Goal: Task Accomplishment & Management: Use online tool/utility

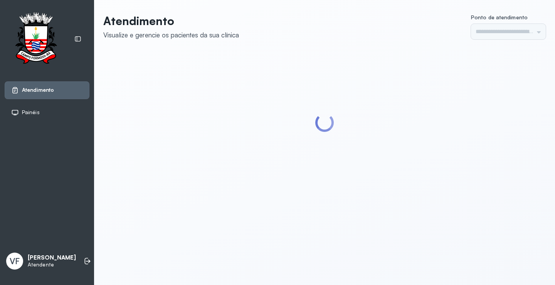
type input "*********"
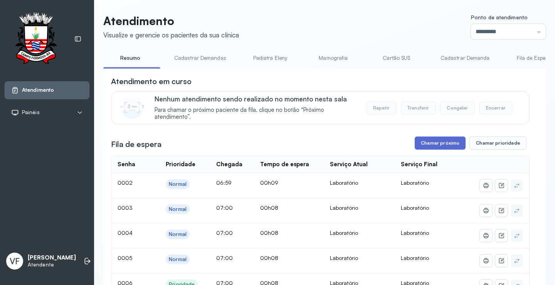
click at [437, 141] on button "Chamar próximo" at bounding box center [439, 142] width 51 height 13
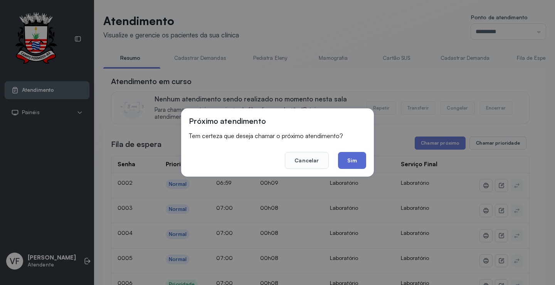
click at [348, 157] on button "Sim" at bounding box center [352, 160] width 28 height 17
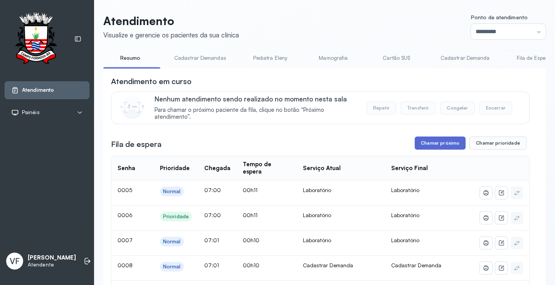
click at [434, 143] on button "Chamar próximo" at bounding box center [439, 142] width 51 height 13
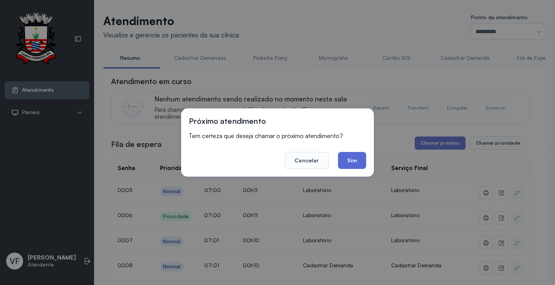
click at [350, 158] on button "Sim" at bounding box center [352, 160] width 28 height 17
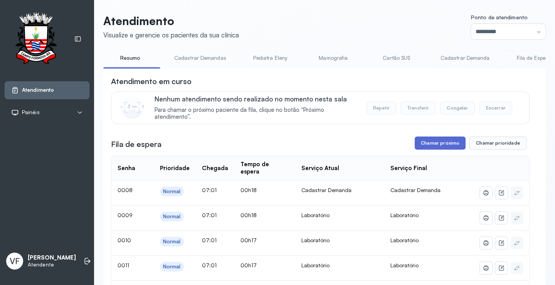
click at [438, 141] on button "Chamar próximo" at bounding box center [439, 142] width 51 height 13
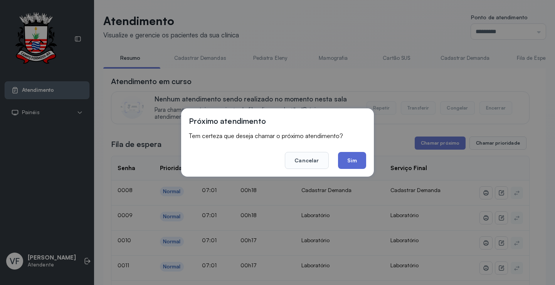
click at [354, 158] on button "Sim" at bounding box center [352, 160] width 28 height 17
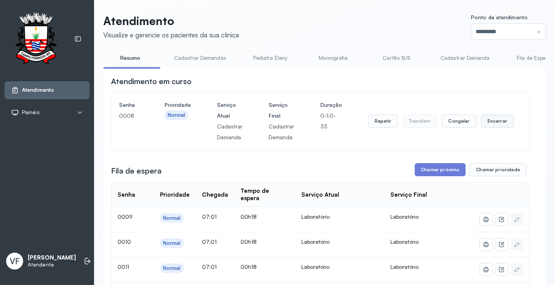
click at [490, 122] on button "Encerrar" at bounding box center [497, 120] width 33 height 13
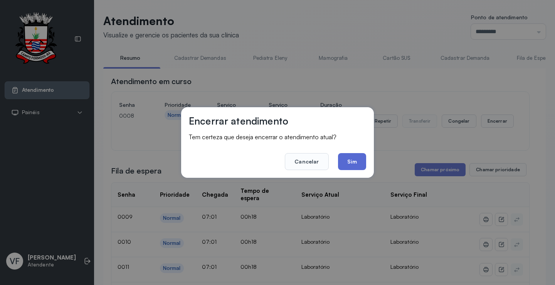
click at [356, 161] on button "Sim" at bounding box center [352, 161] width 28 height 17
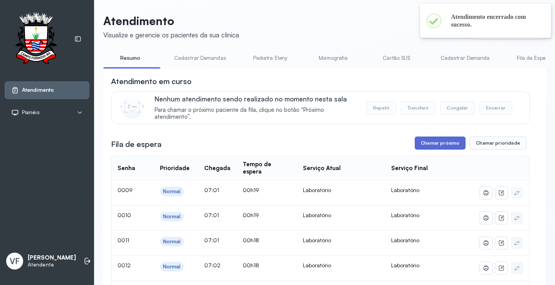
click at [439, 142] on button "Chamar próximo" at bounding box center [439, 142] width 51 height 13
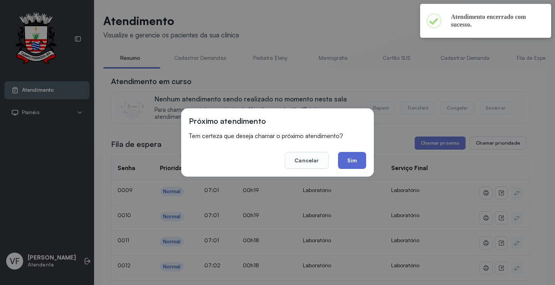
click at [347, 164] on button "Sim" at bounding box center [352, 160] width 28 height 17
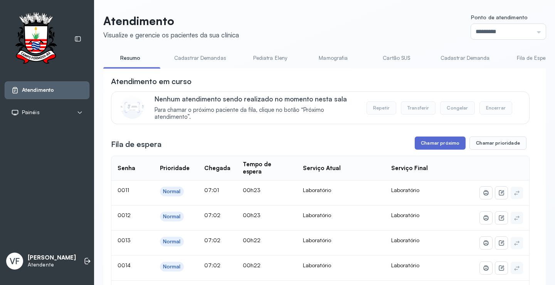
click at [436, 144] on button "Chamar próximo" at bounding box center [439, 142] width 51 height 13
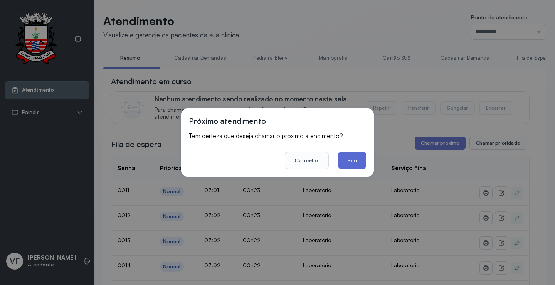
click at [351, 159] on button "Sim" at bounding box center [352, 160] width 28 height 17
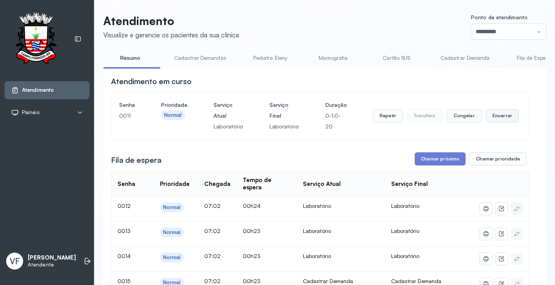
click at [495, 118] on button "Encerrar" at bounding box center [502, 115] width 33 height 13
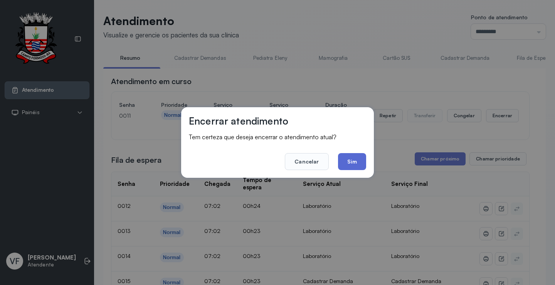
click at [353, 163] on button "Sim" at bounding box center [352, 161] width 28 height 17
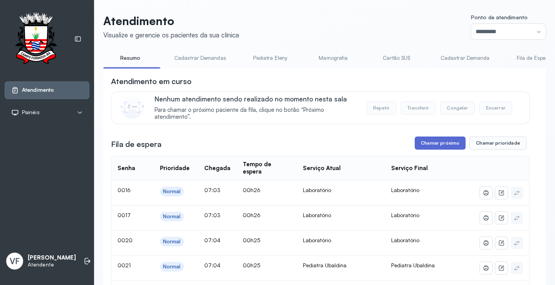
click at [432, 143] on button "Chamar próximo" at bounding box center [439, 142] width 51 height 13
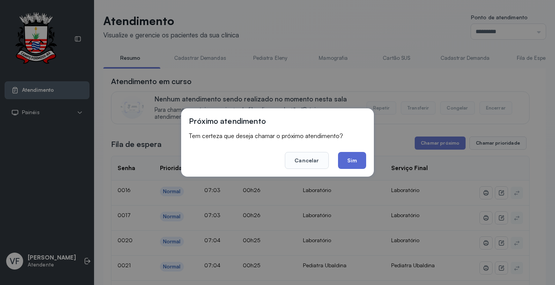
click at [351, 159] on button "Sim" at bounding box center [352, 160] width 28 height 17
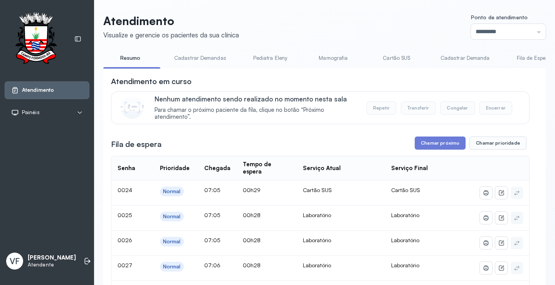
click at [452, 58] on link "Cadastrar Demanda" at bounding box center [465, 58] width 65 height 13
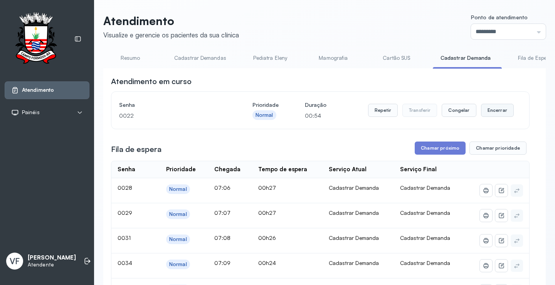
click at [495, 111] on button "Encerrar" at bounding box center [497, 110] width 33 height 13
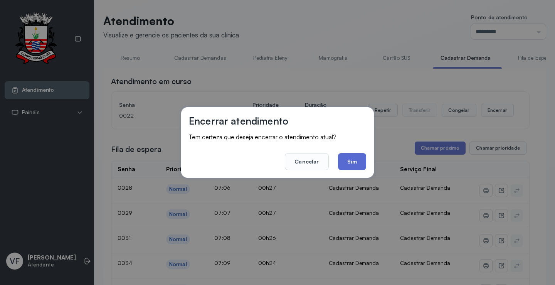
click at [349, 159] on button "Sim" at bounding box center [352, 161] width 28 height 17
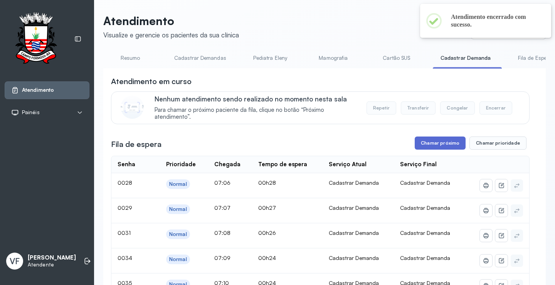
click at [434, 140] on button "Chamar próximo" at bounding box center [439, 142] width 51 height 13
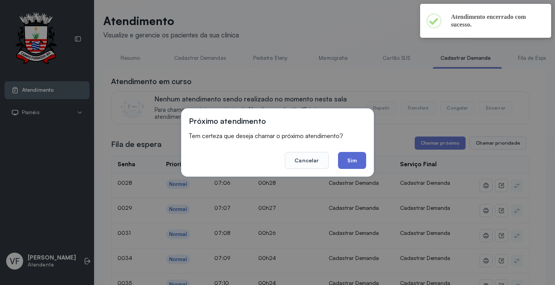
click at [346, 158] on button "Sim" at bounding box center [352, 160] width 28 height 17
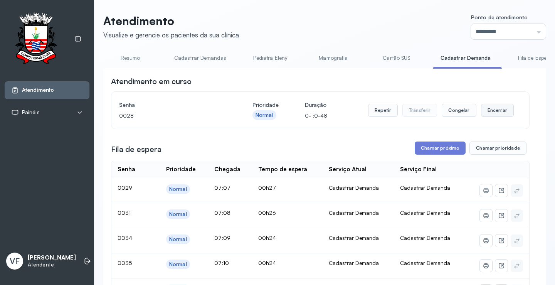
click at [491, 113] on button "Encerrar" at bounding box center [497, 110] width 33 height 13
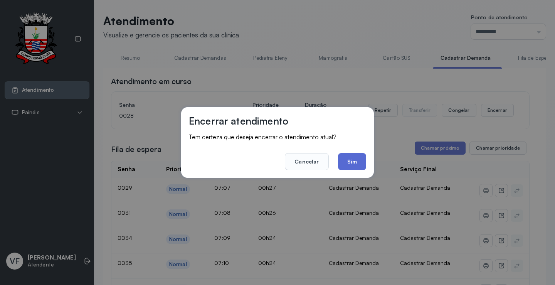
click at [355, 163] on button "Sim" at bounding box center [352, 161] width 28 height 17
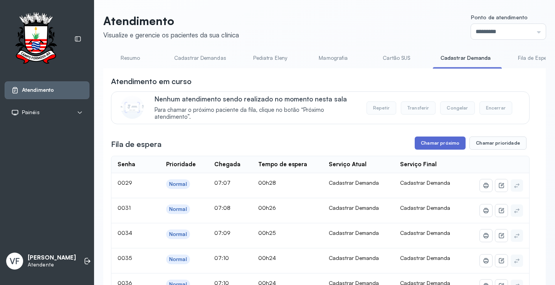
click at [433, 143] on button "Chamar próximo" at bounding box center [439, 142] width 51 height 13
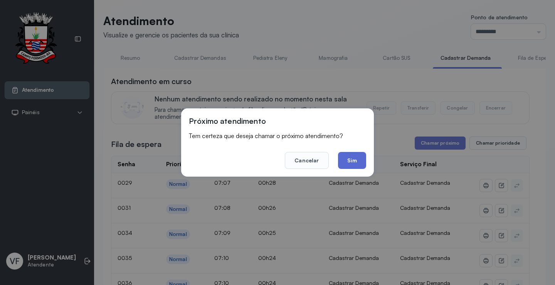
click at [347, 157] on button "Sim" at bounding box center [352, 160] width 28 height 17
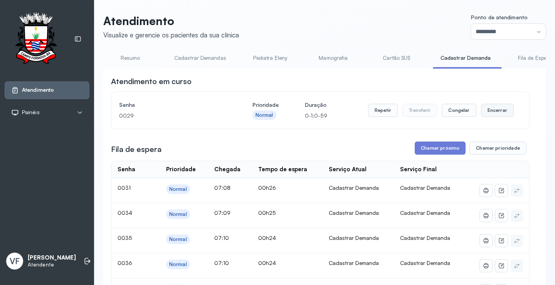
click at [493, 110] on button "Encerrar" at bounding box center [497, 110] width 33 height 13
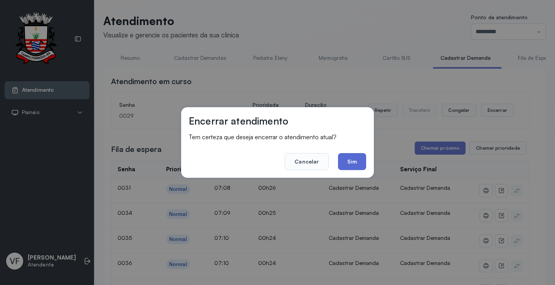
click at [351, 161] on button "Sim" at bounding box center [352, 161] width 28 height 17
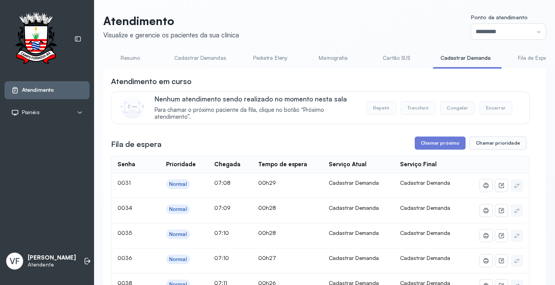
click at [129, 55] on link "Resumo" at bounding box center [130, 58] width 54 height 13
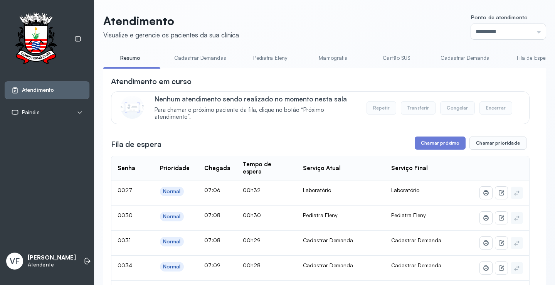
click at [436, 142] on button "Chamar próximo" at bounding box center [439, 142] width 51 height 13
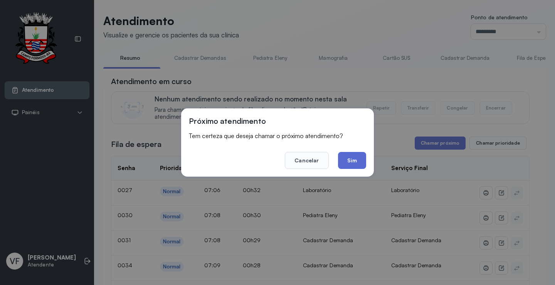
click at [348, 162] on button "Sim" at bounding box center [352, 160] width 28 height 17
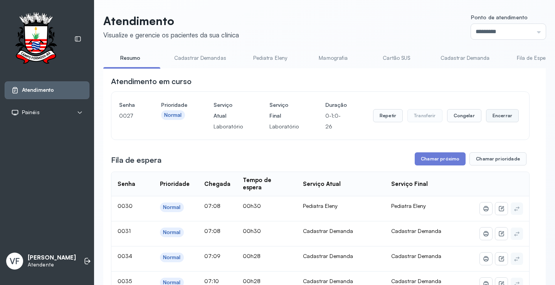
click at [493, 115] on button "Encerrar" at bounding box center [502, 115] width 33 height 13
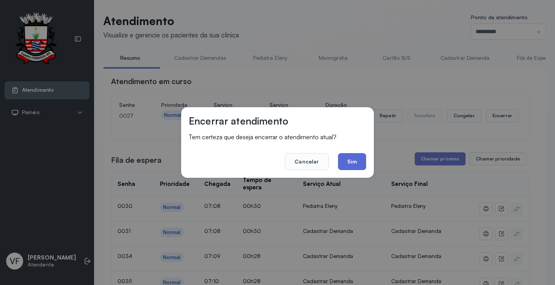
click at [352, 162] on button "Sim" at bounding box center [352, 161] width 28 height 17
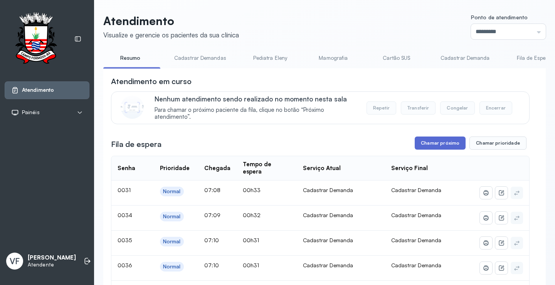
click at [424, 142] on button "Chamar próximo" at bounding box center [439, 142] width 51 height 13
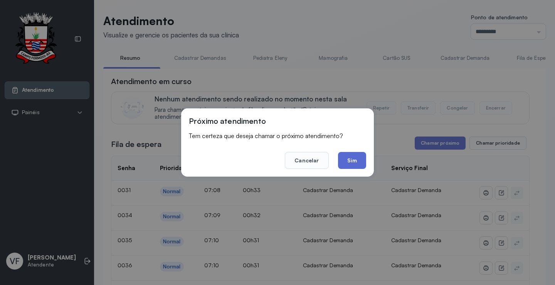
click at [347, 158] on button "Sim" at bounding box center [352, 160] width 28 height 17
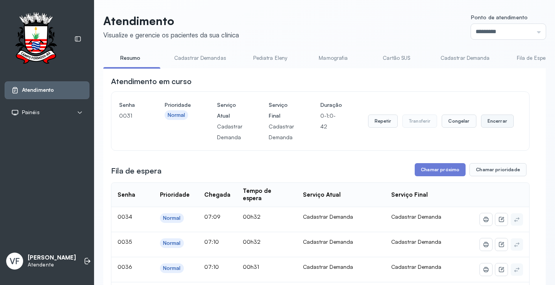
click at [491, 124] on button "Encerrar" at bounding box center [497, 120] width 33 height 13
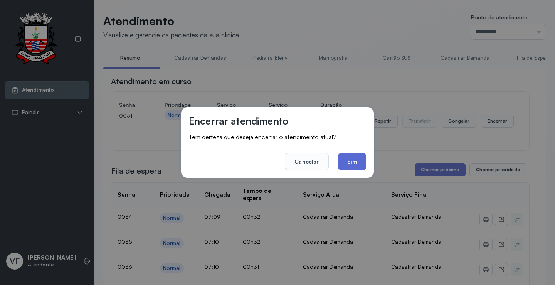
click at [350, 161] on button "Sim" at bounding box center [352, 161] width 28 height 17
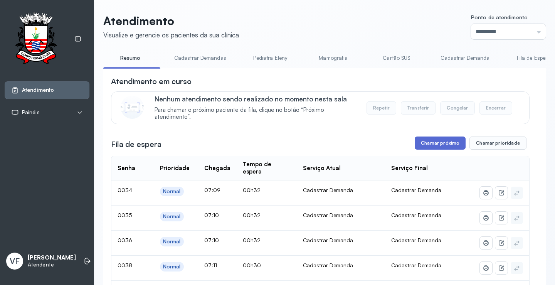
click at [437, 146] on button "Chamar próximo" at bounding box center [439, 142] width 51 height 13
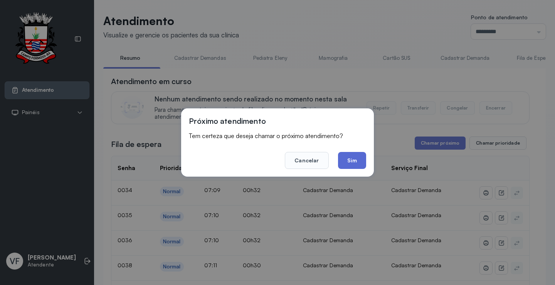
click at [346, 156] on button "Sim" at bounding box center [352, 160] width 28 height 17
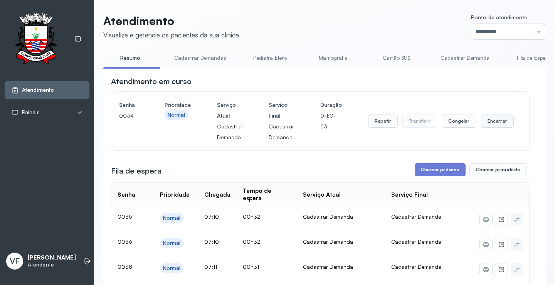
click at [489, 121] on button "Encerrar" at bounding box center [497, 120] width 33 height 13
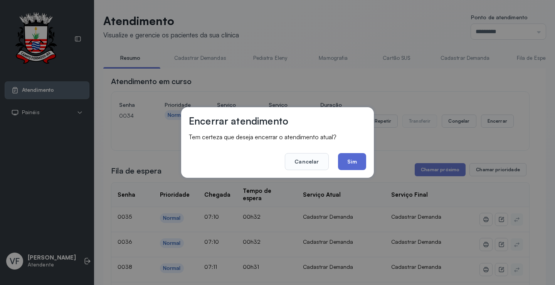
click at [352, 160] on button "Sim" at bounding box center [352, 161] width 28 height 17
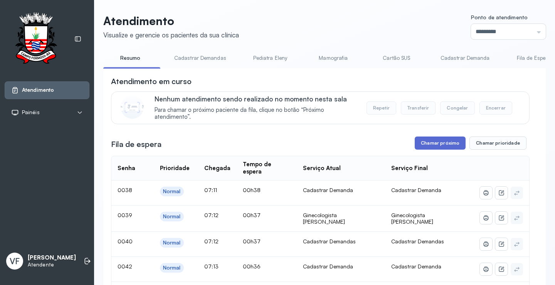
click at [431, 143] on button "Chamar próximo" at bounding box center [439, 142] width 51 height 13
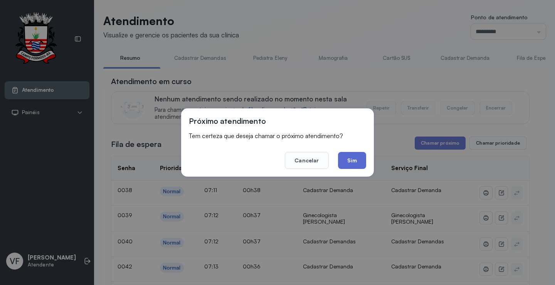
click at [357, 156] on button "Sim" at bounding box center [352, 160] width 28 height 17
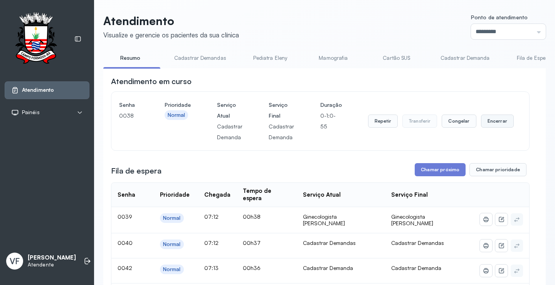
click at [491, 121] on button "Encerrar" at bounding box center [497, 120] width 33 height 13
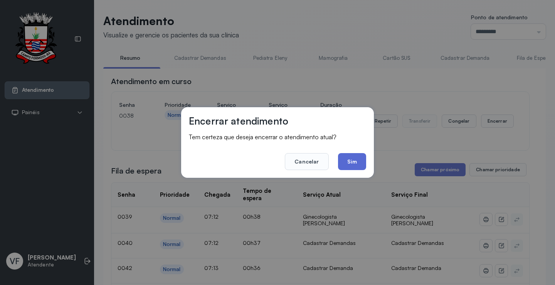
click at [353, 158] on button "Sim" at bounding box center [352, 161] width 28 height 17
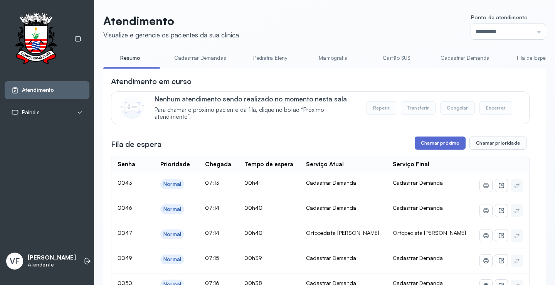
click at [434, 144] on button "Chamar próximo" at bounding box center [439, 142] width 51 height 13
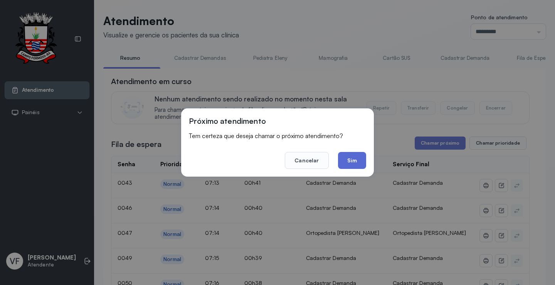
click at [347, 158] on button "Sim" at bounding box center [352, 160] width 28 height 17
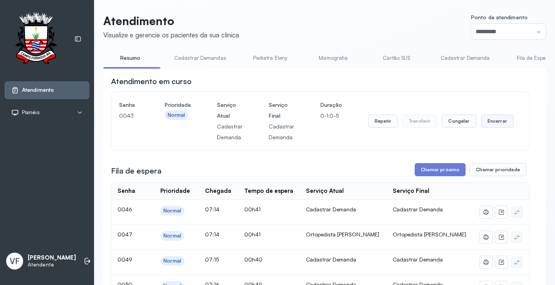
click at [492, 127] on button "Encerrar" at bounding box center [497, 120] width 33 height 13
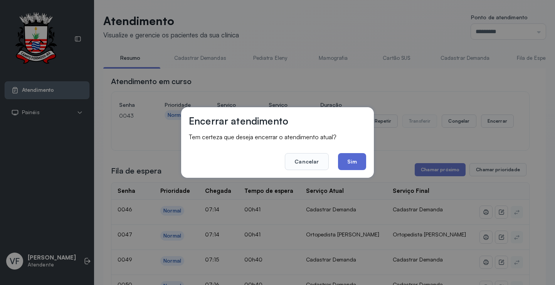
click at [355, 158] on button "Sim" at bounding box center [352, 161] width 28 height 17
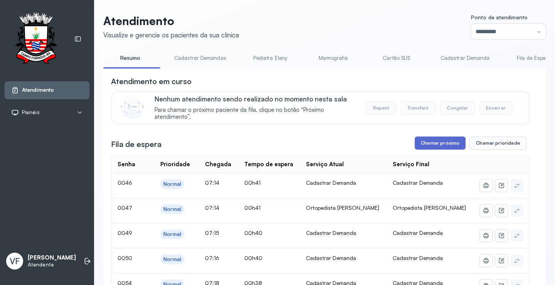
click at [436, 142] on button "Chamar próximo" at bounding box center [439, 142] width 51 height 13
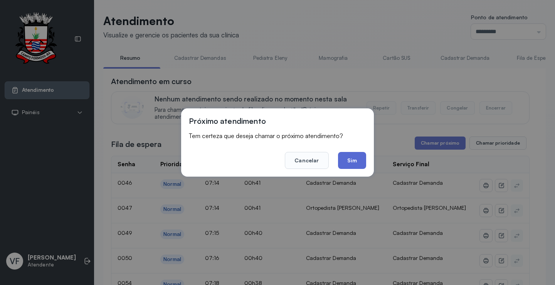
click at [351, 156] on button "Sim" at bounding box center [352, 160] width 28 height 17
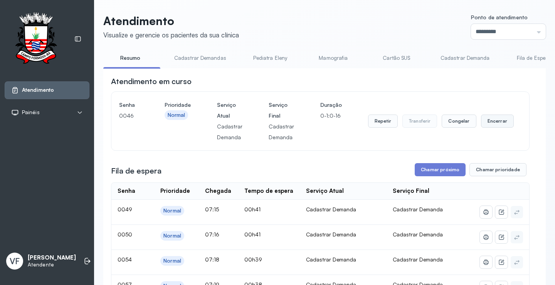
click at [494, 122] on button "Encerrar" at bounding box center [497, 120] width 33 height 13
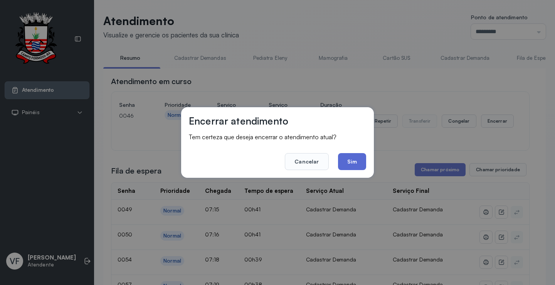
click at [357, 156] on button "Sim" at bounding box center [352, 161] width 28 height 17
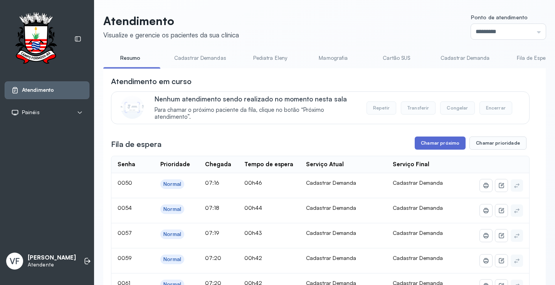
click at [435, 143] on button "Chamar próximo" at bounding box center [439, 142] width 51 height 13
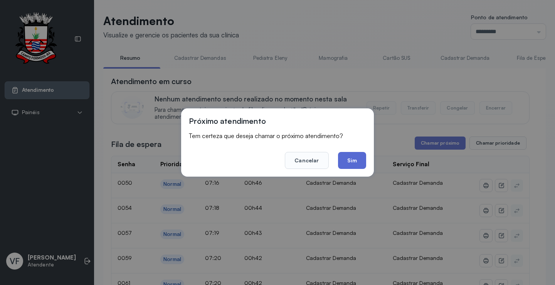
click at [352, 157] on button "Sim" at bounding box center [352, 160] width 28 height 17
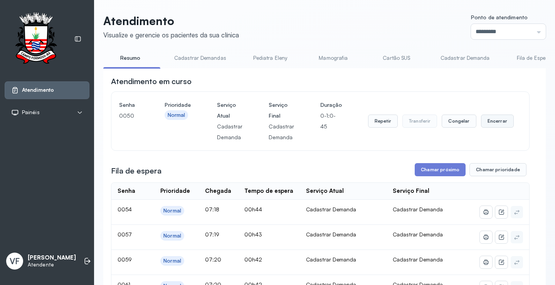
click at [493, 119] on button "Encerrar" at bounding box center [497, 120] width 33 height 13
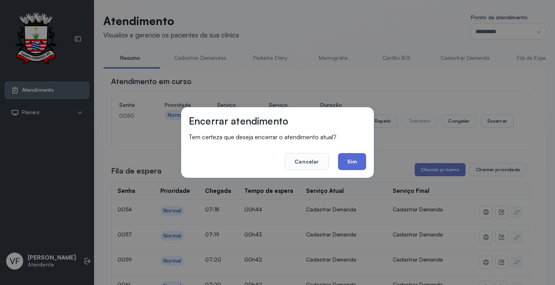
click at [362, 161] on button "Sim" at bounding box center [352, 161] width 28 height 17
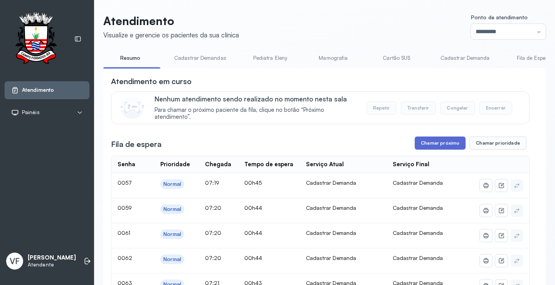
click at [428, 140] on button "Chamar próximo" at bounding box center [439, 142] width 51 height 13
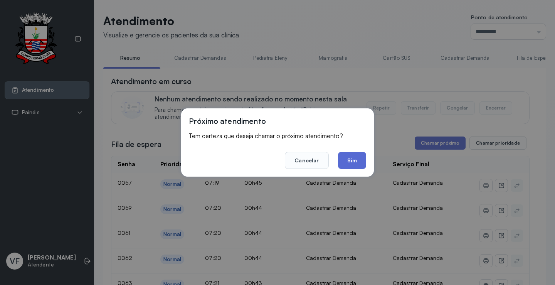
click at [355, 159] on button "Sim" at bounding box center [352, 160] width 28 height 17
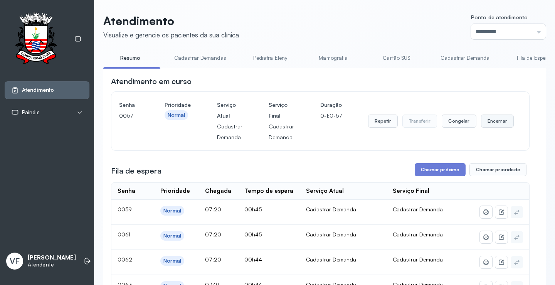
click at [495, 123] on button "Encerrar" at bounding box center [497, 120] width 33 height 13
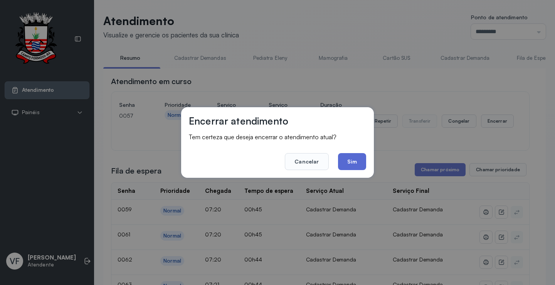
click at [356, 159] on button "Sim" at bounding box center [352, 161] width 28 height 17
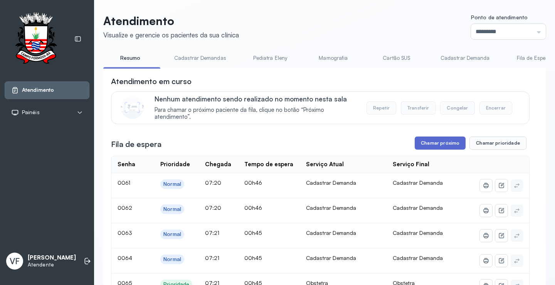
click at [433, 144] on button "Chamar próximo" at bounding box center [439, 142] width 51 height 13
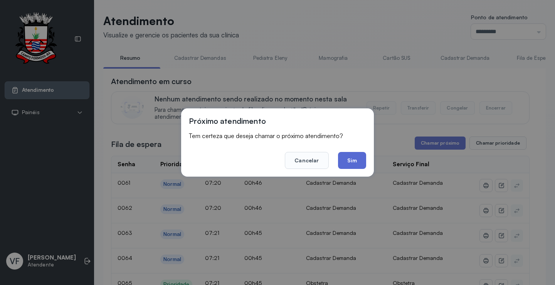
click at [354, 162] on button "Sim" at bounding box center [352, 160] width 28 height 17
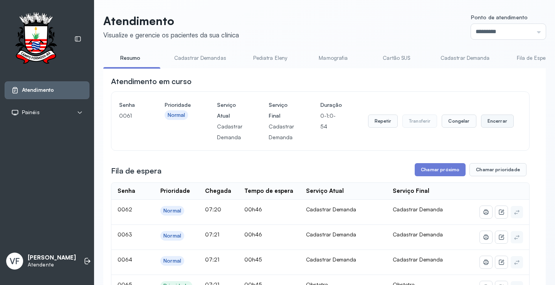
click at [485, 120] on button "Encerrar" at bounding box center [497, 120] width 33 height 13
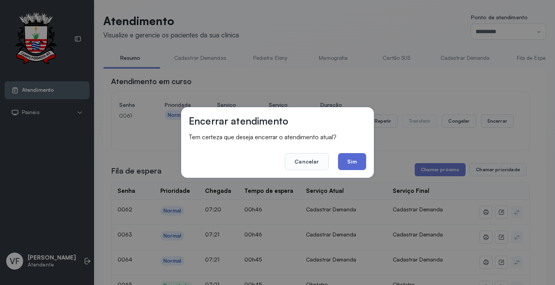
click at [359, 158] on button "Sim" at bounding box center [352, 161] width 28 height 17
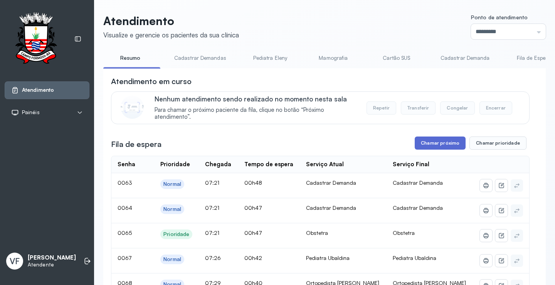
click at [439, 144] on button "Chamar próximo" at bounding box center [439, 142] width 51 height 13
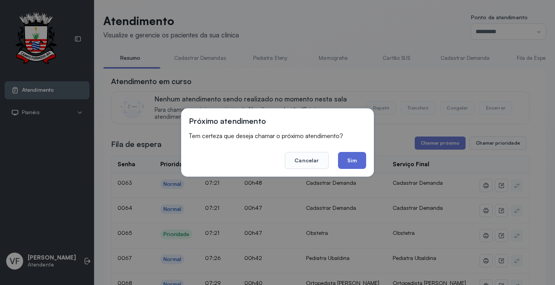
click at [351, 158] on button "Sim" at bounding box center [352, 160] width 28 height 17
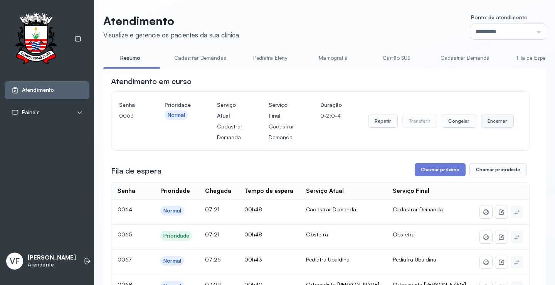
click at [493, 121] on button "Encerrar" at bounding box center [497, 120] width 33 height 13
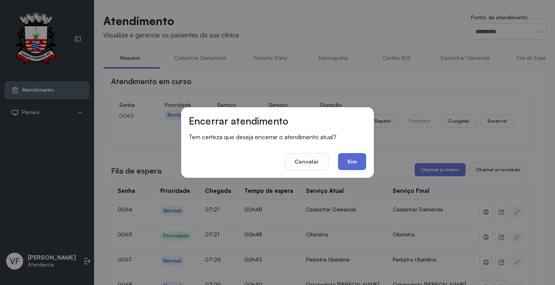
click at [344, 160] on button "Sim" at bounding box center [352, 161] width 28 height 17
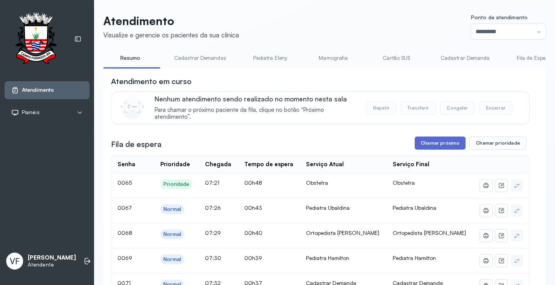
click at [432, 142] on button "Chamar próximo" at bounding box center [439, 142] width 51 height 13
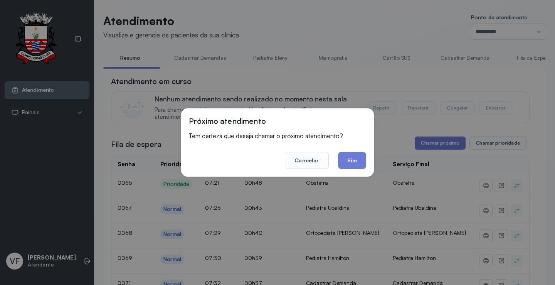
click at [351, 157] on button "Sim" at bounding box center [352, 160] width 28 height 17
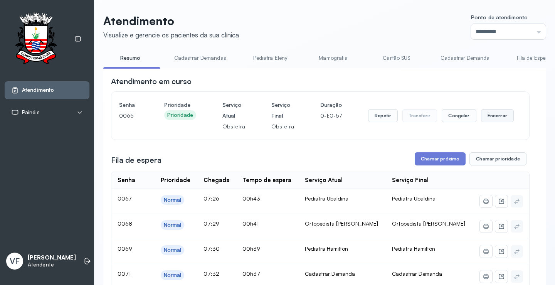
click at [489, 115] on button "Encerrar" at bounding box center [497, 115] width 33 height 13
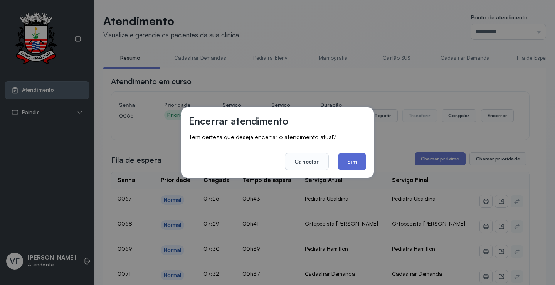
click at [349, 159] on button "Sim" at bounding box center [352, 161] width 28 height 17
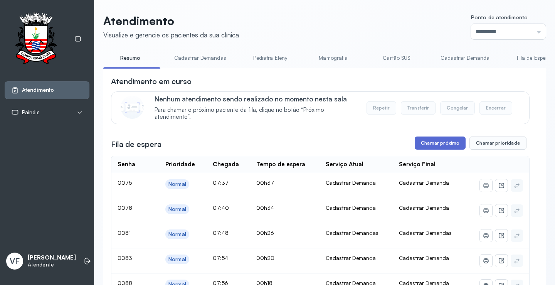
click at [444, 143] on button "Chamar próximo" at bounding box center [439, 142] width 51 height 13
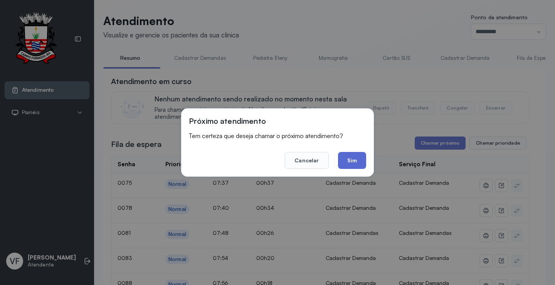
click at [350, 155] on button "Sim" at bounding box center [352, 160] width 28 height 17
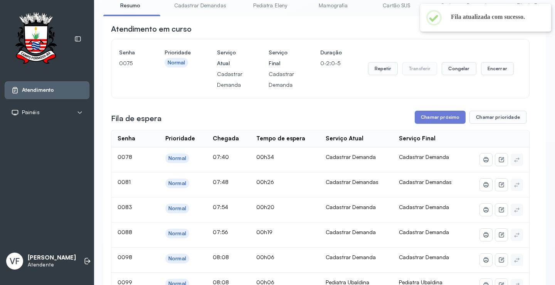
scroll to position [39, 0]
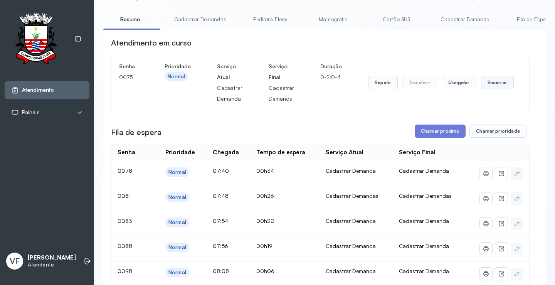
click at [497, 83] on button "Encerrar" at bounding box center [497, 82] width 33 height 13
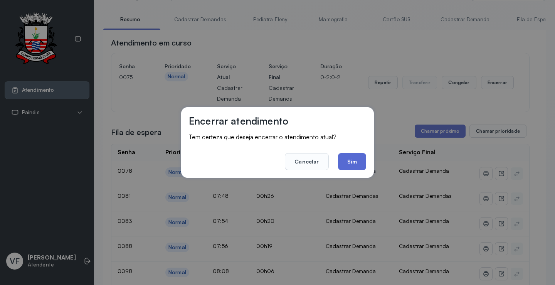
click at [353, 159] on button "Sim" at bounding box center [352, 161] width 28 height 17
click at [353, 159] on th "Serviço Atual" at bounding box center [356, 152] width 74 height 17
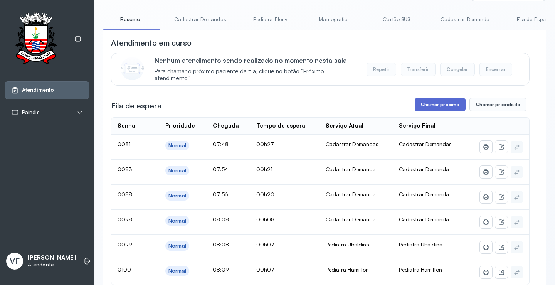
click at [435, 104] on button "Chamar próximo" at bounding box center [439, 104] width 51 height 13
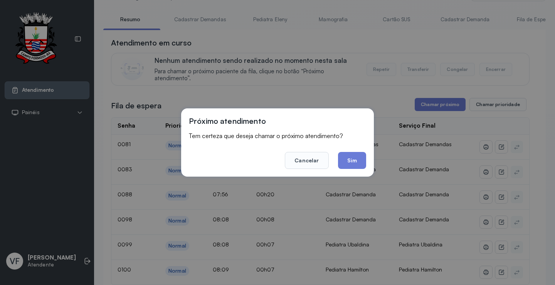
click at [352, 158] on button "Sim" at bounding box center [352, 160] width 28 height 17
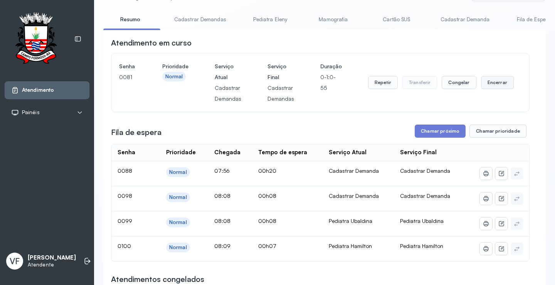
click at [488, 82] on button "Encerrar" at bounding box center [497, 82] width 33 height 13
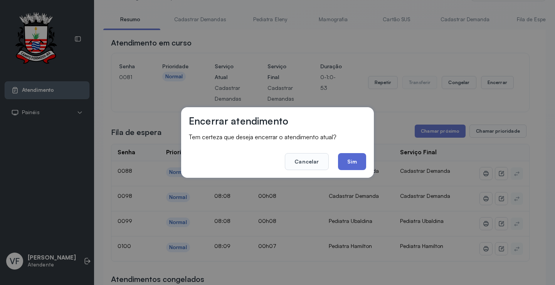
click at [355, 160] on button "Sim" at bounding box center [352, 161] width 28 height 17
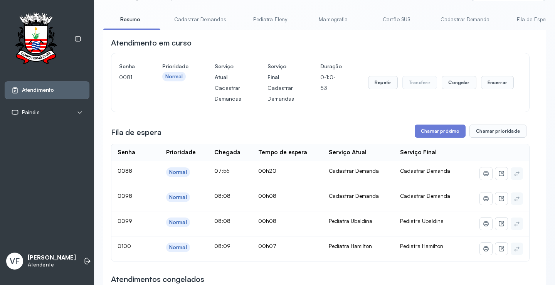
scroll to position [0, 0]
